Goal: Find specific page/section: Find specific page/section

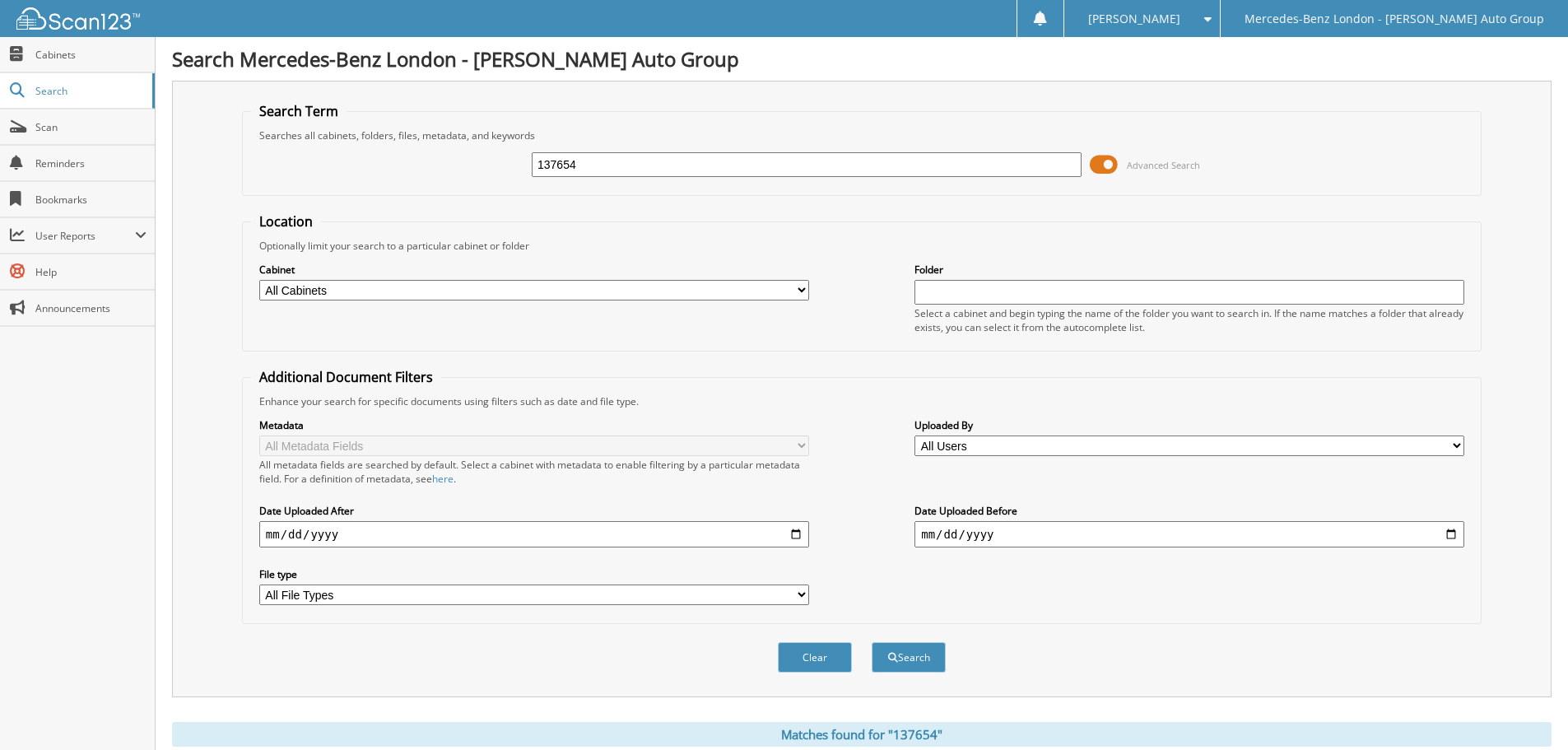
drag, startPoint x: 532, startPoint y: 161, endPoint x: 459, endPoint y: 148, distance: 74.1
click at [459, 148] on div "137654 Advanced Search" at bounding box center [862, 165] width 1222 height 45
type input "332902"
click at [872, 642] on button "Search" at bounding box center [909, 656] width 74 height 30
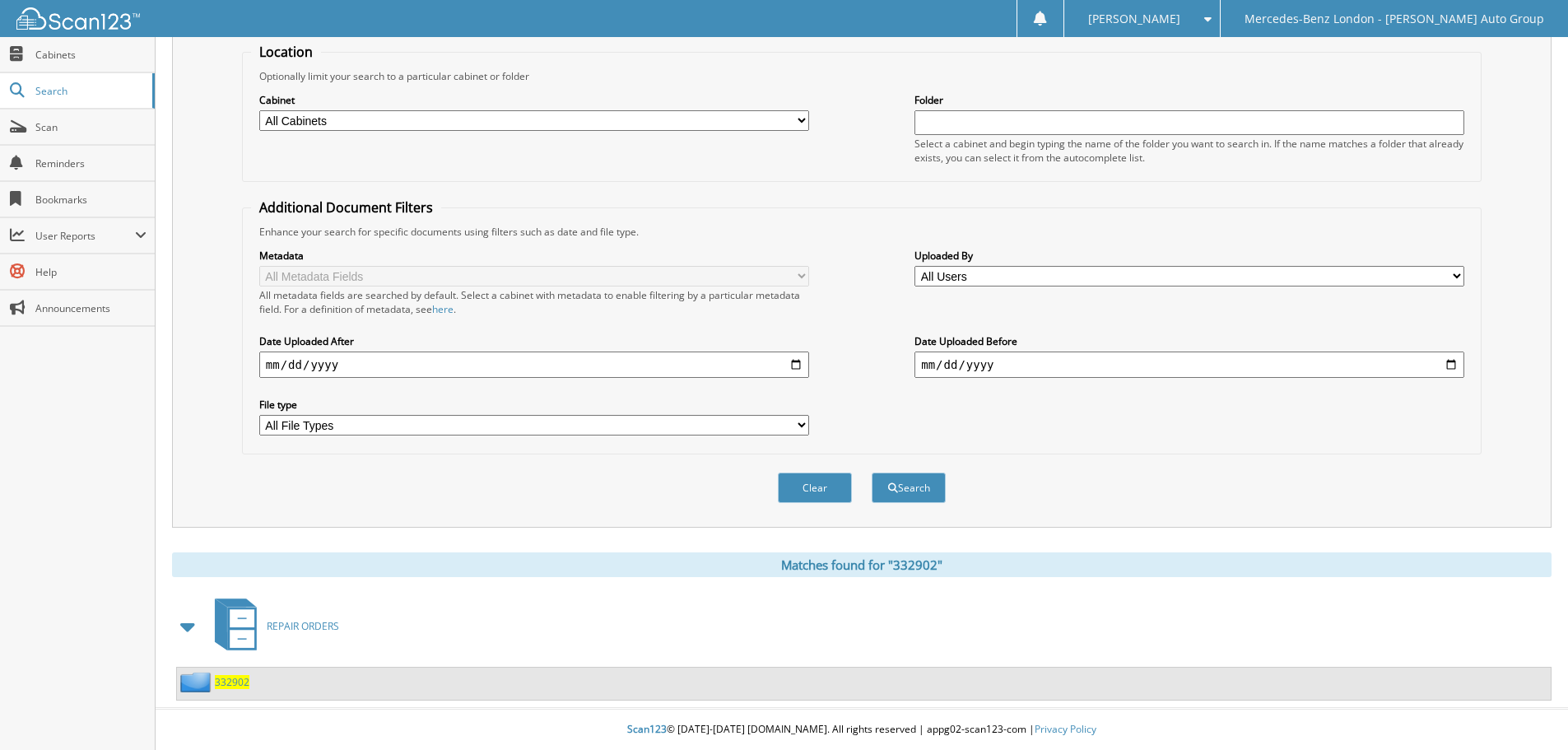
click at [236, 679] on span "332902" at bounding box center [231, 682] width 34 height 14
